Goal: Transaction & Acquisition: Purchase product/service

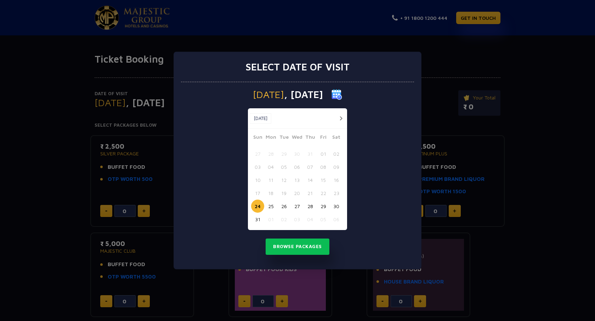
click at [258, 217] on button "31" at bounding box center [257, 219] width 13 height 13
click at [288, 246] on button "Browse Packages" at bounding box center [298, 247] width 64 height 16
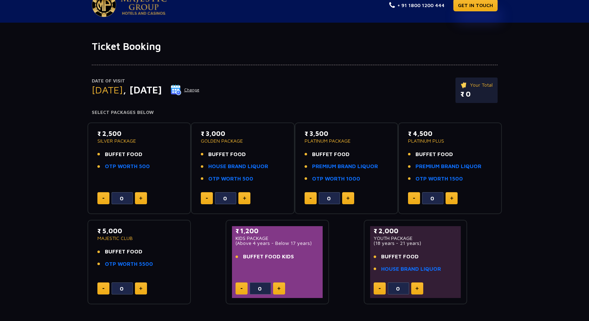
scroll to position [11, 0]
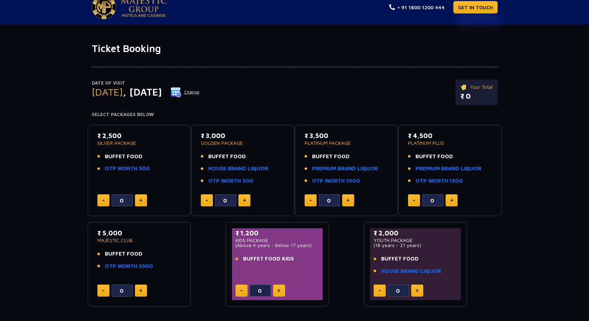
click at [487, 86] on p "Your Total" at bounding box center [477, 87] width 32 height 8
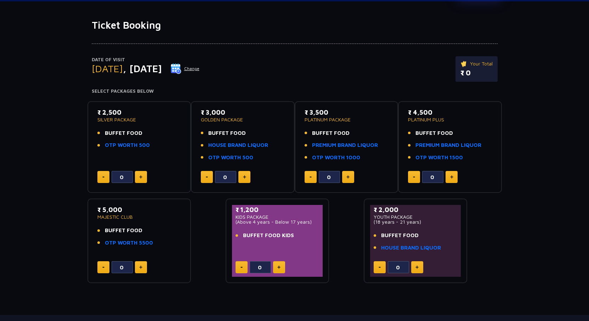
scroll to position [82, 0]
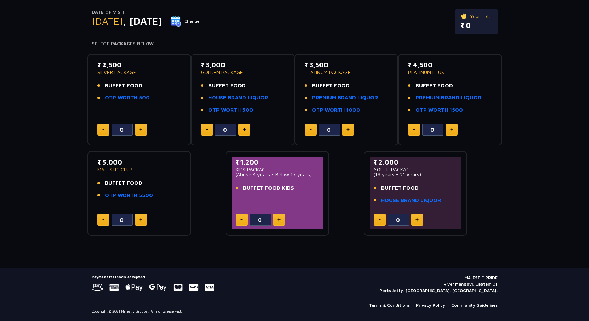
click at [139, 218] on button at bounding box center [141, 220] width 12 height 12
type input "1"
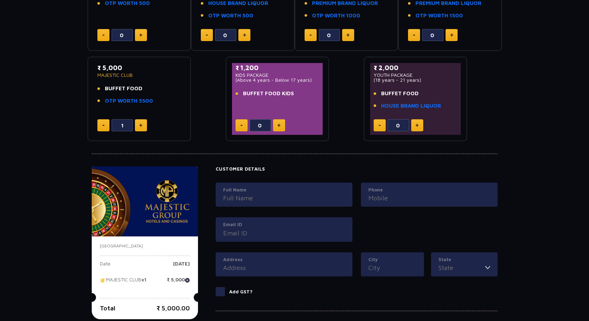
scroll to position [172, 0]
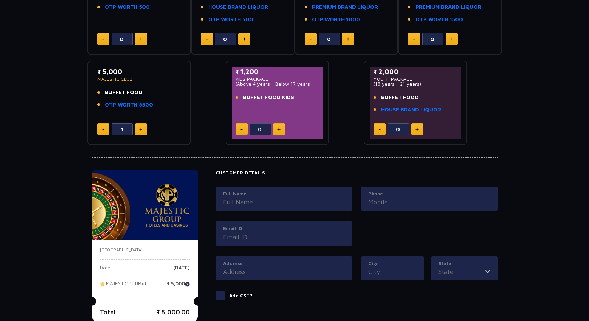
click at [349, 37] on button at bounding box center [348, 39] width 12 height 12
click at [310, 38] on button at bounding box center [311, 39] width 12 height 12
type input "0"
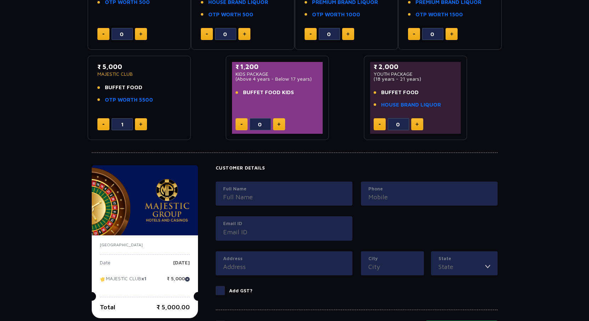
scroll to position [279, 0]
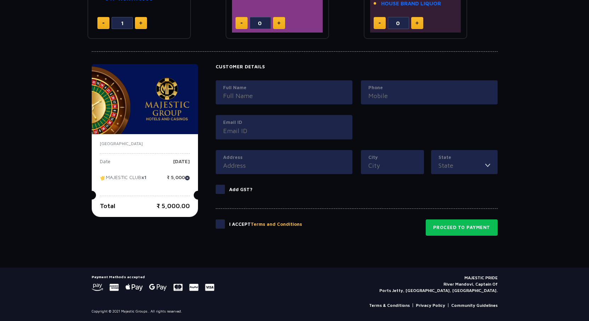
click at [248, 168] on input "Address" at bounding box center [284, 166] width 122 height 10
click at [189, 179] on img at bounding box center [187, 178] width 5 height 5
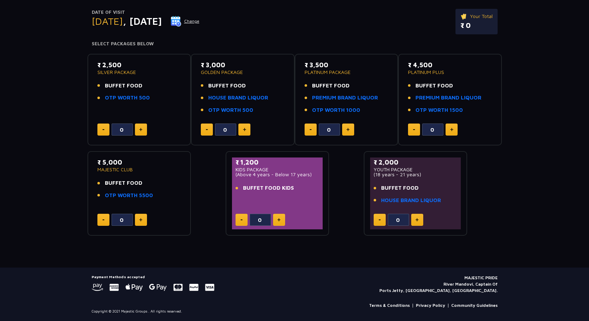
scroll to position [82, 0]
click at [141, 220] on img at bounding box center [140, 220] width 3 height 4
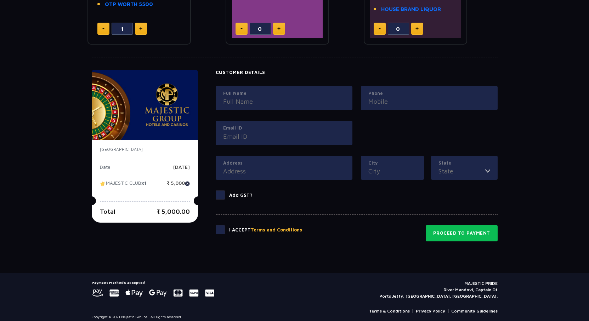
scroll to position [172, 0]
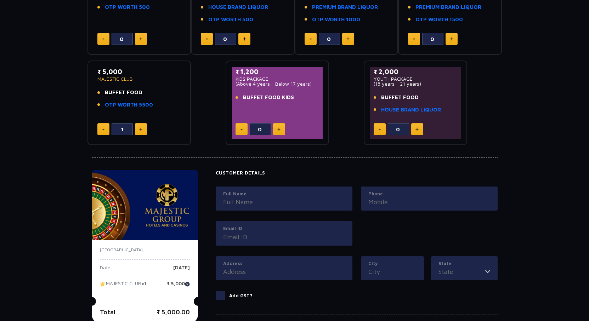
click at [100, 129] on button at bounding box center [103, 129] width 12 height 12
type input "0"
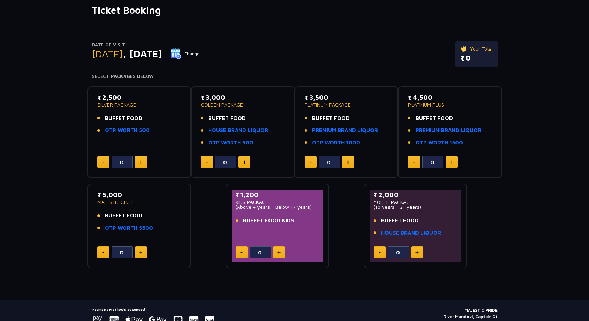
scroll to position [0, 0]
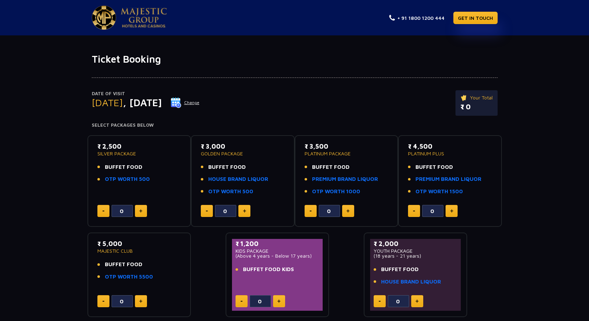
click at [146, 208] on button at bounding box center [141, 211] width 12 height 12
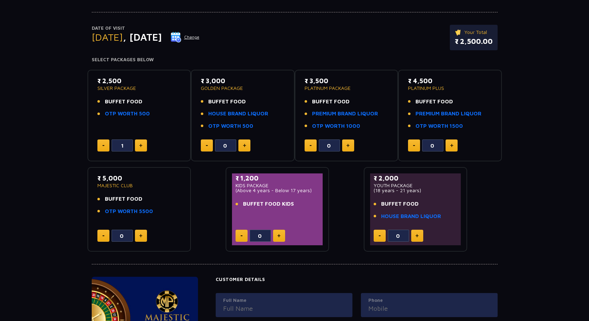
scroll to position [177, 0]
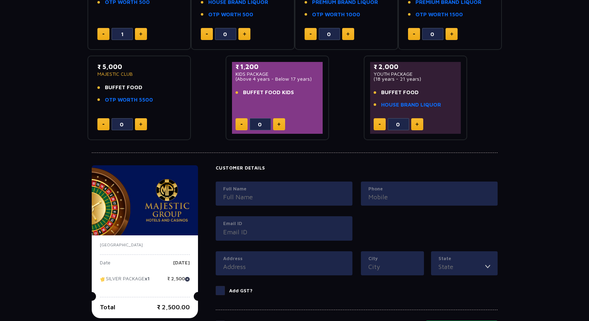
click at [103, 124] on img at bounding box center [103, 124] width 2 height 1
click at [103, 34] on img at bounding box center [103, 34] width 2 height 1
type input "0"
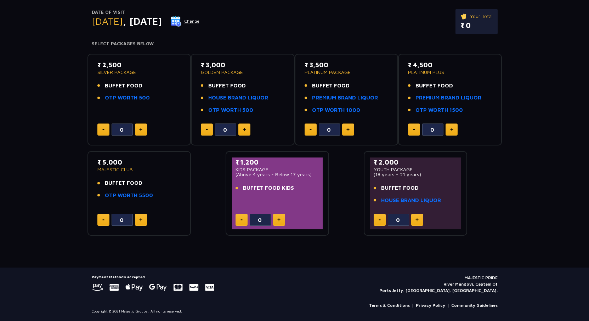
scroll to position [82, 0]
click at [419, 217] on button at bounding box center [417, 220] width 12 height 12
type input "1"
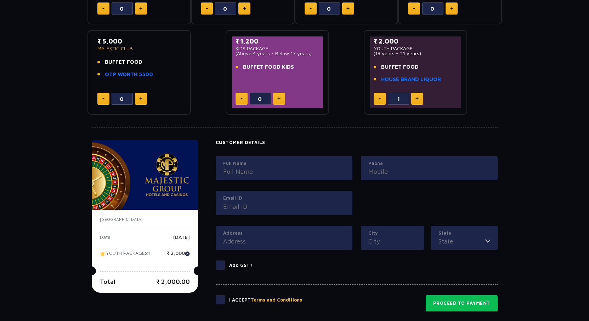
scroll to position [259, 0]
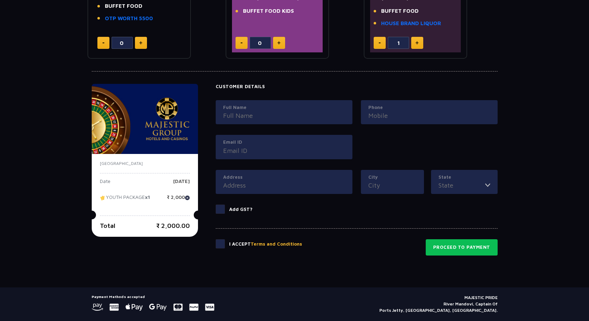
click at [482, 257] on div "Ticket Booking Date of Visit [DATE] Change Your Total ₹ 2,000.00 Select Package…" at bounding box center [294, 40] width 589 height 493
click at [475, 236] on div "I Accept Terms and Conditions Proceed to Payment" at bounding box center [357, 242] width 282 height 27
click at [475, 248] on button "Proceed to Payment" at bounding box center [462, 248] width 72 height 16
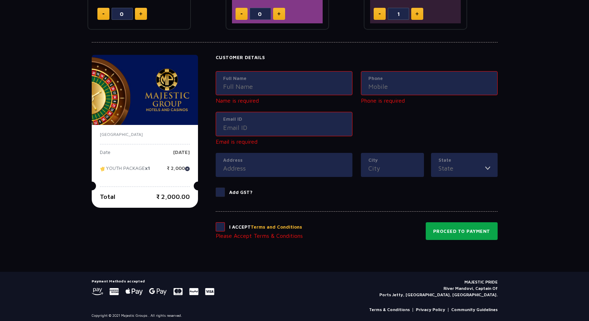
scroll to position [292, 0]
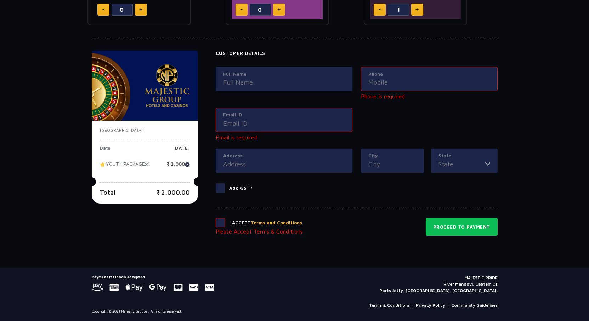
click at [281, 80] on input "Full Name" at bounding box center [284, 83] width 122 height 10
type input "[PERSON_NAME]"
type input "9885206070"
type input "[EMAIL_ADDRESS][DOMAIN_NAME]"
type input "Nayab sab street"
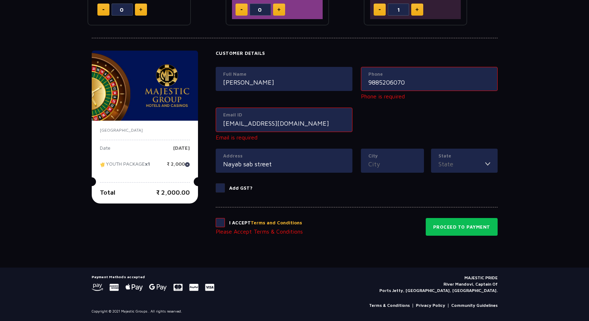
type input "Kadapa"
type input "[GEOGRAPHIC_DATA]"
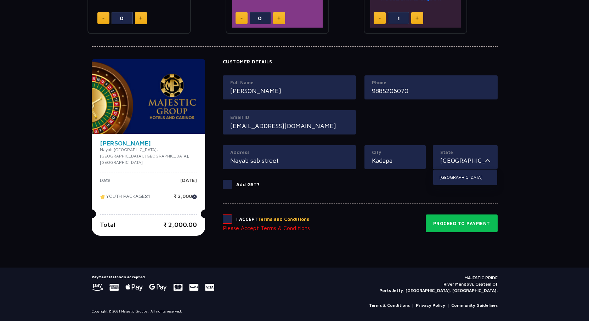
scroll to position [280, 0]
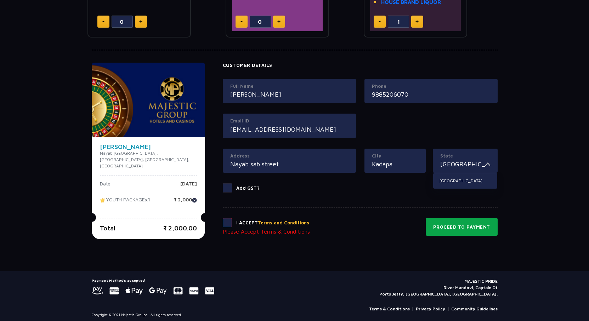
click at [466, 229] on button "Proceed to Payment" at bounding box center [462, 227] width 72 height 18
click at [232, 221] on span at bounding box center [227, 222] width 9 height 9
click at [0, 0] on input "checkbox" at bounding box center [0, 0] width 0 height 0
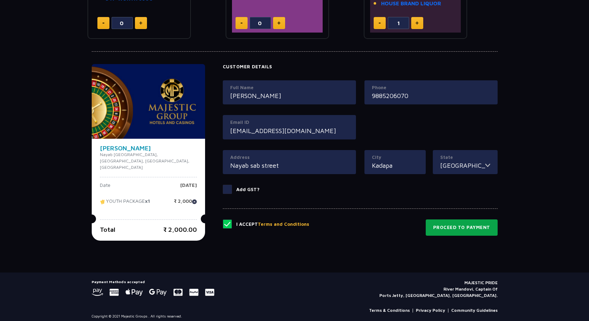
click at [483, 232] on button "Proceed to Payment" at bounding box center [462, 228] width 72 height 16
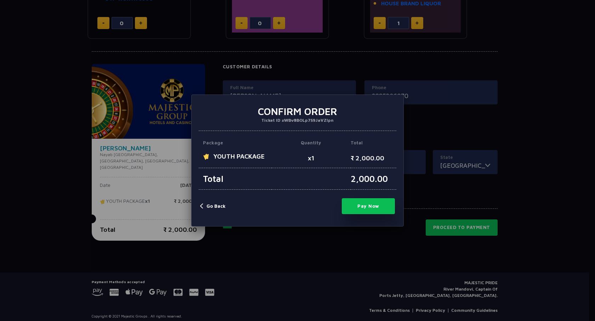
click at [203, 205] on button "Go Back" at bounding box center [213, 206] width 26 height 7
